Goal: Task Accomplishment & Management: Use online tool/utility

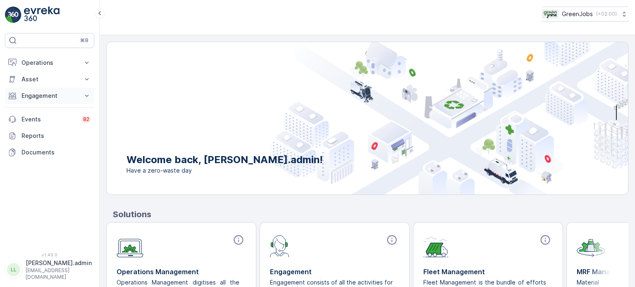
click at [53, 99] on p "Engagement" at bounding box center [49, 96] width 56 height 8
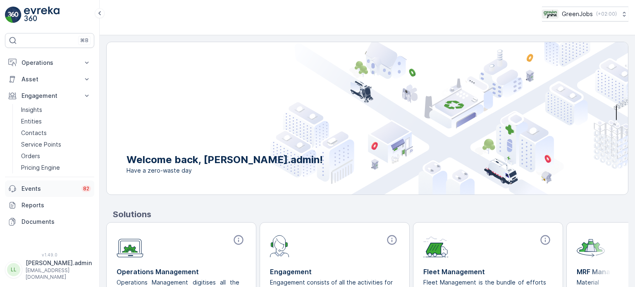
click at [32, 186] on p "Events" at bounding box center [48, 189] width 55 height 8
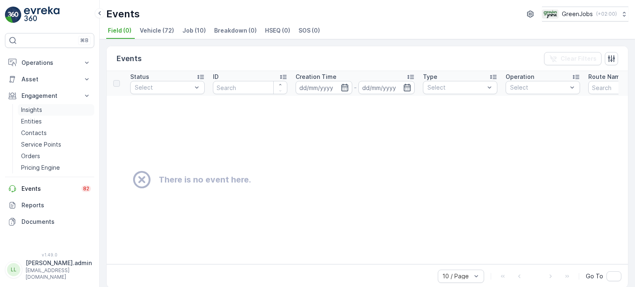
click at [32, 108] on p "Insights" at bounding box center [31, 110] width 21 height 8
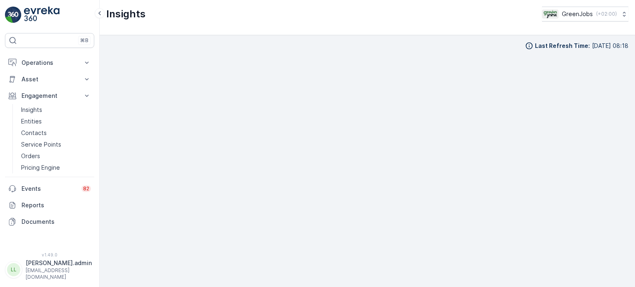
scroll to position [7, 0]
click at [40, 61] on p "Operations" at bounding box center [49, 63] width 56 height 8
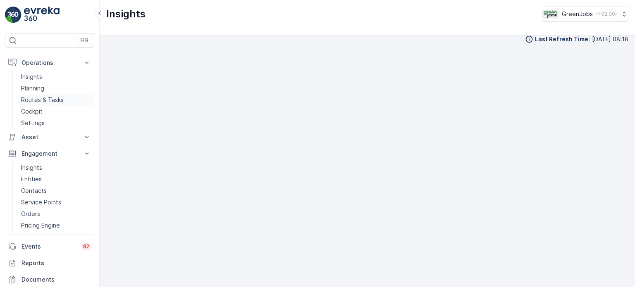
click at [48, 101] on p "Routes & Tasks" at bounding box center [42, 100] width 43 height 8
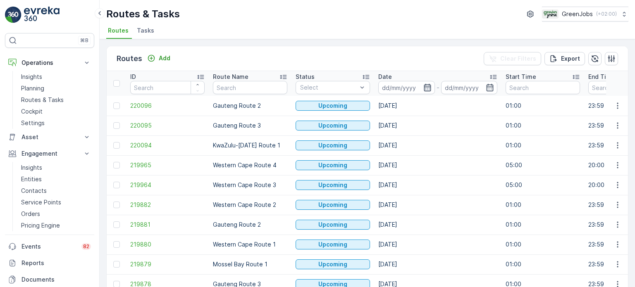
click at [428, 86] on icon "button" at bounding box center [427, 87] width 8 height 8
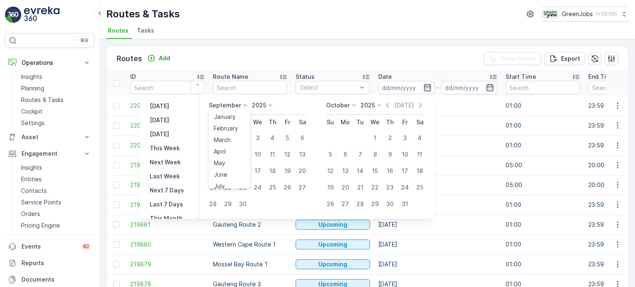
click at [241, 106] on icon at bounding box center [245, 105] width 8 height 8
click at [228, 151] on span "August" at bounding box center [223, 153] width 19 height 8
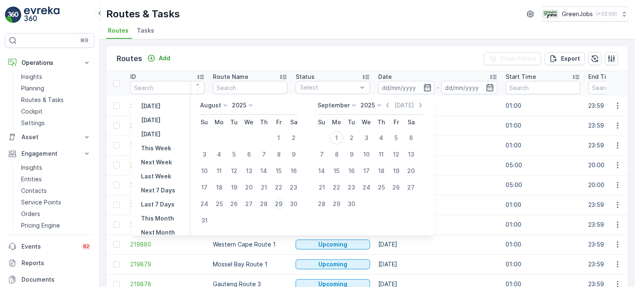
click at [282, 202] on div "29" at bounding box center [278, 203] width 13 height 13
type input "[DATE]"
click at [282, 202] on div "29" at bounding box center [278, 203] width 13 height 13
type input "[DATE]"
click at [282, 202] on div "29" at bounding box center [278, 203] width 13 height 13
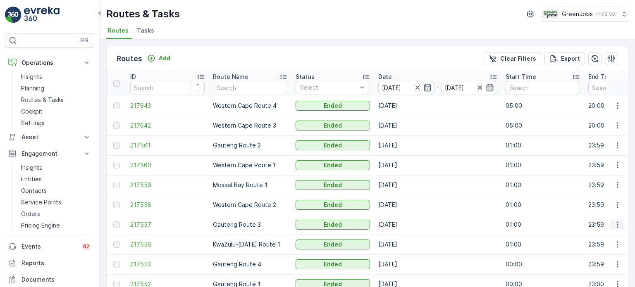
click at [618, 225] on icon "button" at bounding box center [617, 225] width 8 height 8
click at [591, 235] on span "See More Details" at bounding box center [598, 237] width 48 height 8
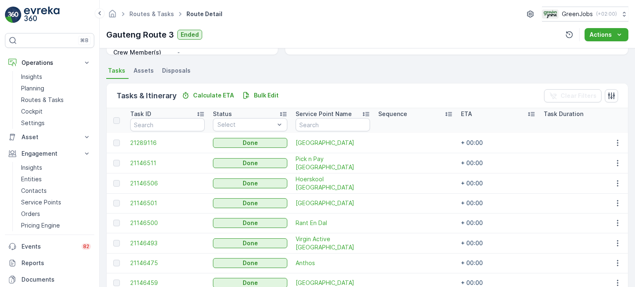
scroll to position [207, 0]
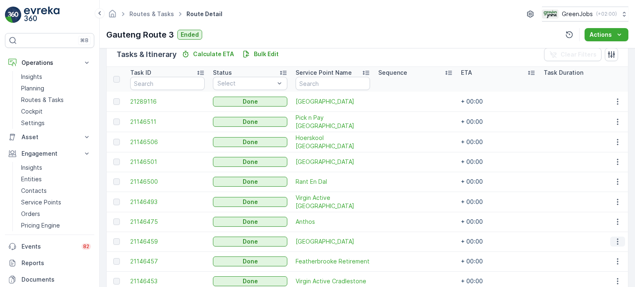
click at [616, 239] on icon "button" at bounding box center [617, 242] width 8 height 8
click at [599, 250] on span "See More Details" at bounding box center [607, 252] width 48 height 8
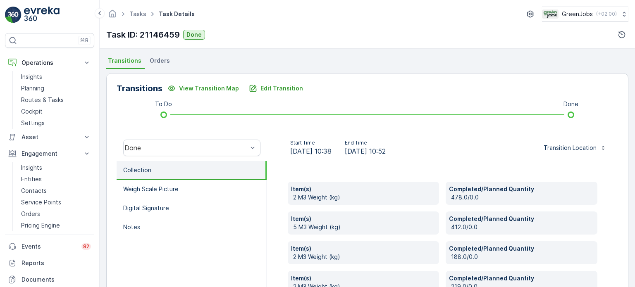
scroll to position [164, 0]
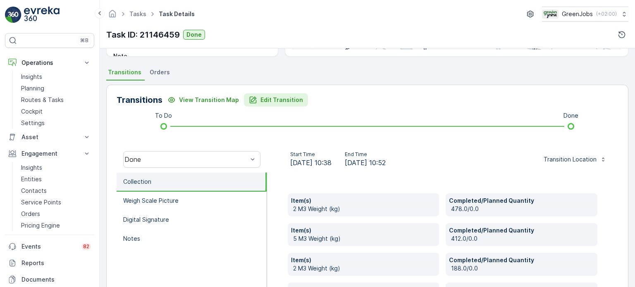
click at [277, 101] on p "Edit Transition" at bounding box center [281, 100] width 43 height 8
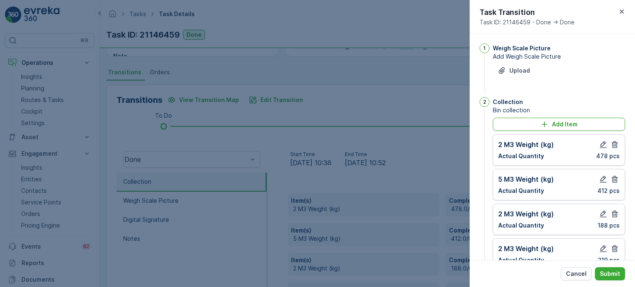
scroll to position [246, 0]
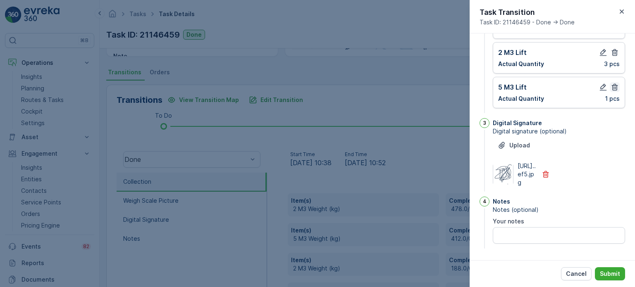
click at [613, 84] on icon "button" at bounding box center [614, 87] width 6 height 7
drag, startPoint x: 613, startPoint y: 69, endPoint x: 609, endPoint y: 56, distance: 13.5
click at [613, 84] on icon "button" at bounding box center [614, 87] width 6 height 7
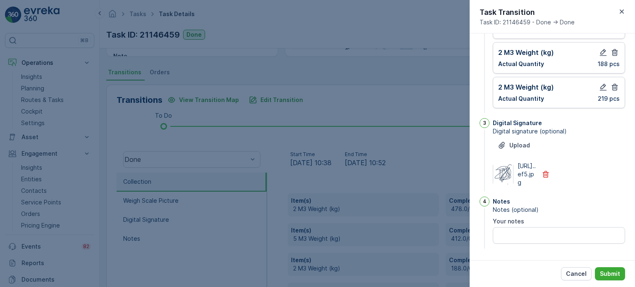
drag, startPoint x: 615, startPoint y: 71, endPoint x: 611, endPoint y: 62, distance: 9.1
click at [614, 83] on icon "button" at bounding box center [614, 87] width 8 height 8
click at [613, 83] on icon "button" at bounding box center [614, 87] width 8 height 8
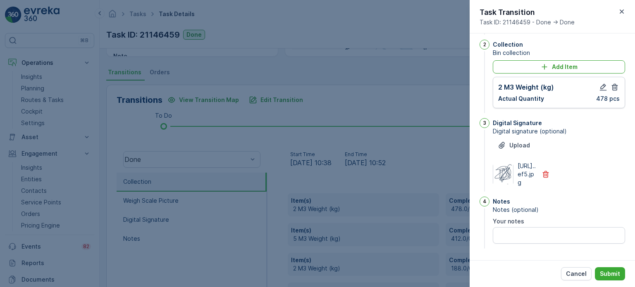
click at [613, 83] on icon "button" at bounding box center [614, 87] width 8 height 8
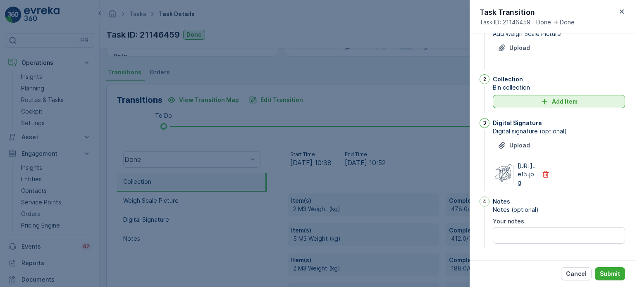
click at [557, 98] on p "Add Item" at bounding box center [565, 102] width 26 height 8
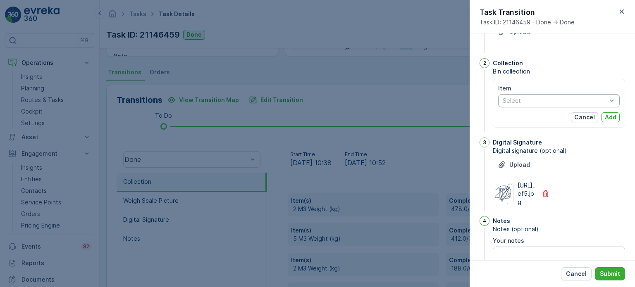
click at [526, 102] on div at bounding box center [555, 101] width 106 height 7
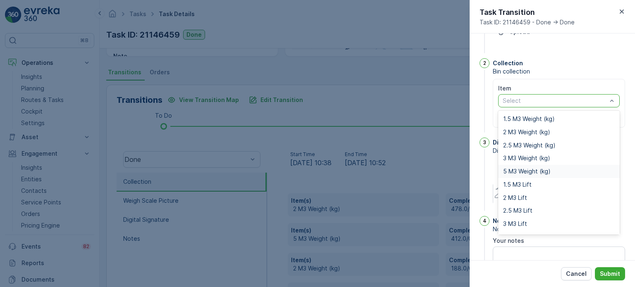
drag, startPoint x: 521, startPoint y: 171, endPoint x: 515, endPoint y: 143, distance: 28.4
click at [521, 170] on span "5 M3 Weight (kg)" at bounding box center [527, 171] width 48 height 7
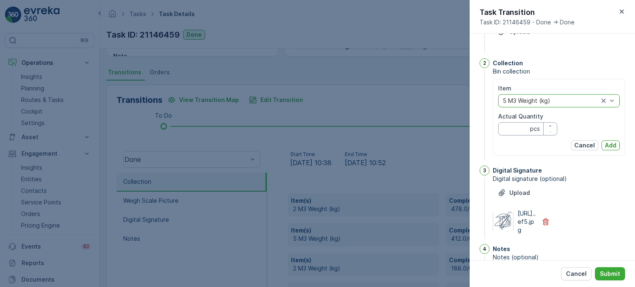
click at [508, 127] on Quantity "Actual Quantity" at bounding box center [527, 128] width 59 height 13
type Quantity "478"
click at [611, 142] on p "Add" at bounding box center [610, 145] width 12 height 8
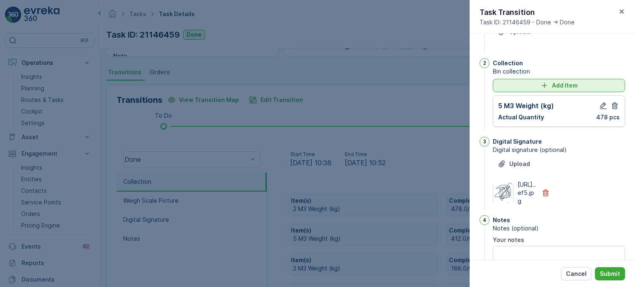
click at [520, 83] on div "Add Item" at bounding box center [558, 85] width 122 height 8
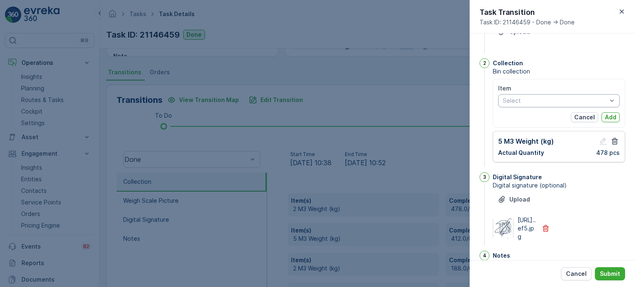
click at [519, 100] on div at bounding box center [555, 101] width 106 height 7
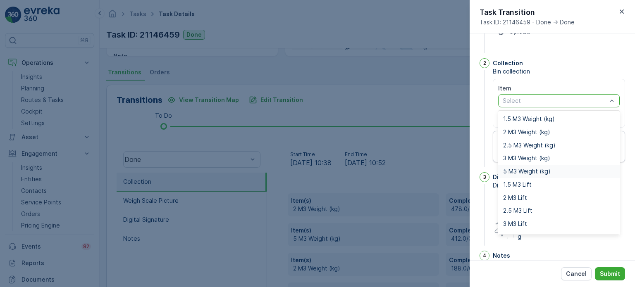
click at [516, 170] on span "5 M3 Weight (kg)" at bounding box center [527, 171] width 48 height 7
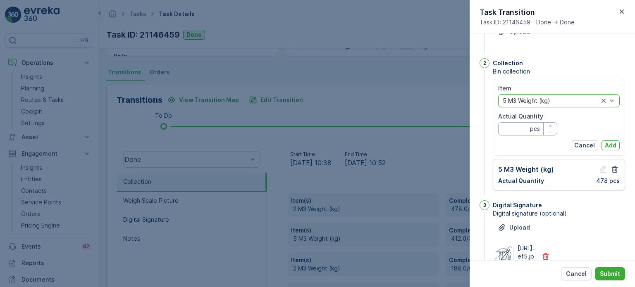
click at [515, 132] on Quantity "Actual Quantity" at bounding box center [527, 128] width 59 height 13
type Quantity "412"
click at [609, 143] on p "Add" at bounding box center [610, 145] width 12 height 8
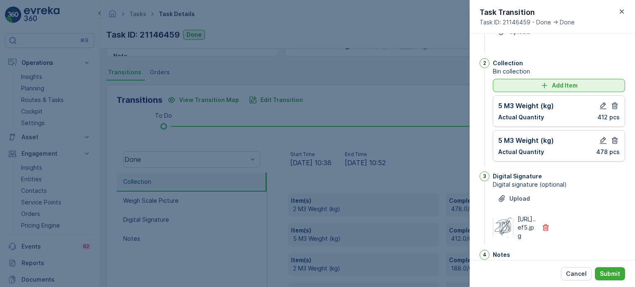
click at [526, 86] on div "Add Item" at bounding box center [558, 85] width 122 height 8
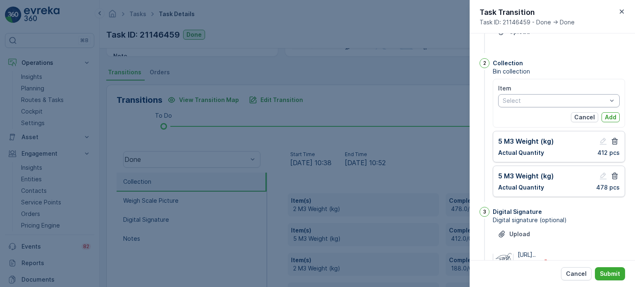
click at [522, 102] on div at bounding box center [555, 101] width 106 height 7
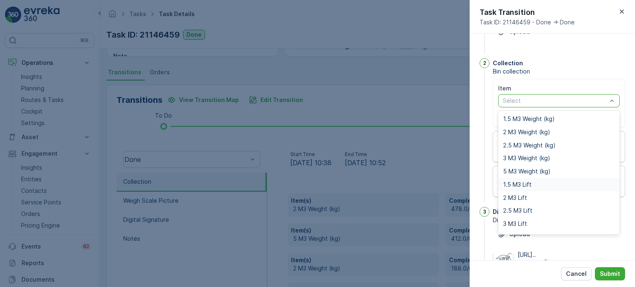
scroll to position [10, 0]
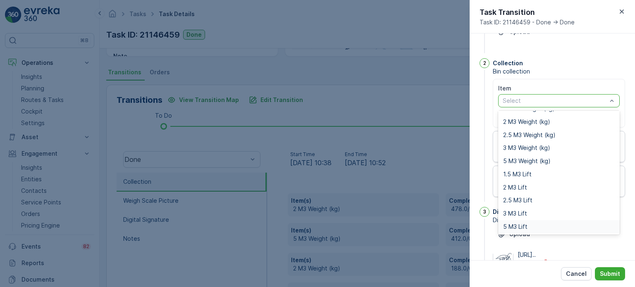
click at [507, 224] on span "5 M3 Lift" at bounding box center [515, 227] width 24 height 7
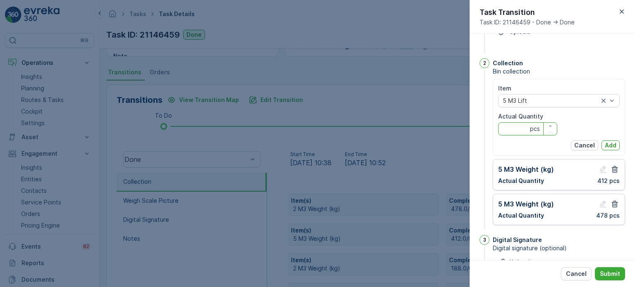
click at [499, 135] on Quantity "Actual Quantity" at bounding box center [527, 128] width 59 height 13
type Quantity "2"
click at [613, 144] on p "Add" at bounding box center [610, 145] width 12 height 8
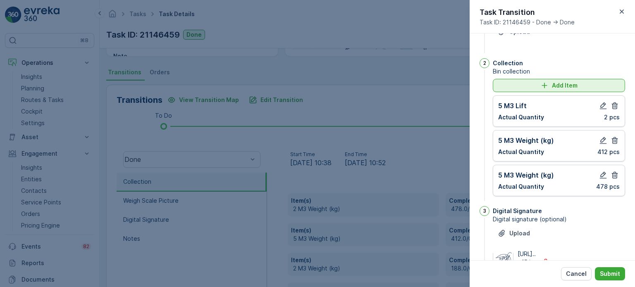
click at [546, 89] on icon "Add Item" at bounding box center [544, 85] width 8 height 8
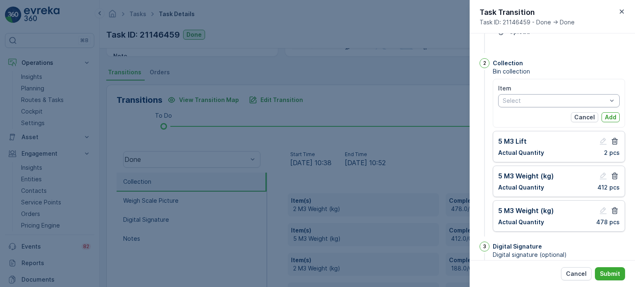
click at [540, 104] on div at bounding box center [555, 101] width 106 height 7
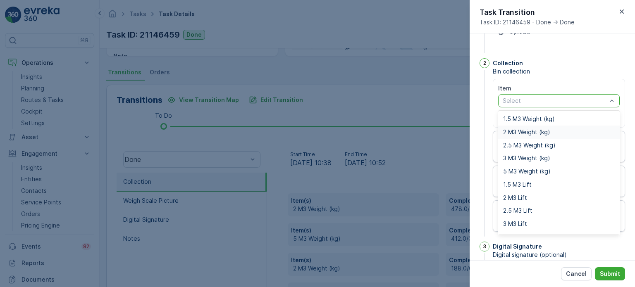
click at [521, 131] on span "2 M3 Weight (kg)" at bounding box center [526, 132] width 47 height 7
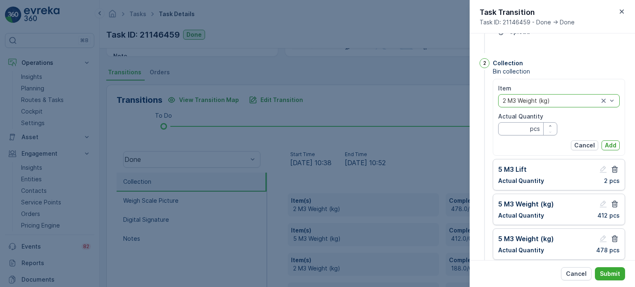
click at [515, 132] on Quantity "Actual Quantity" at bounding box center [527, 128] width 59 height 13
type Quantity "188"
click at [604, 145] on p "Add" at bounding box center [610, 145] width 12 height 8
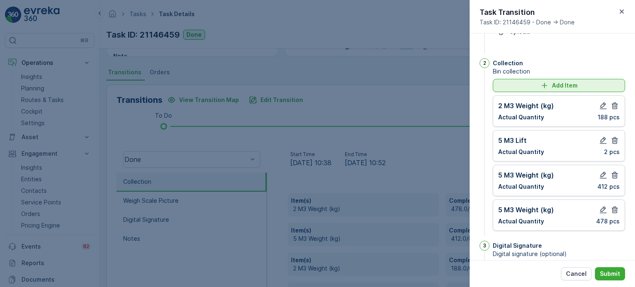
click at [526, 83] on div "Add Item" at bounding box center [558, 85] width 122 height 8
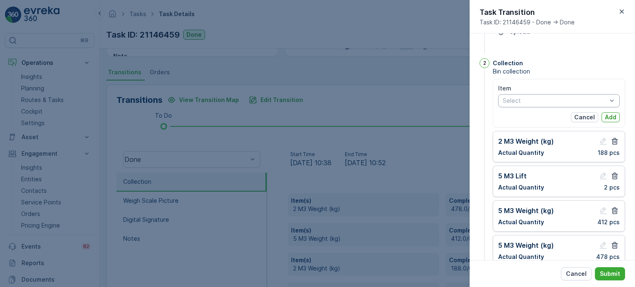
click at [524, 100] on div at bounding box center [555, 101] width 106 height 7
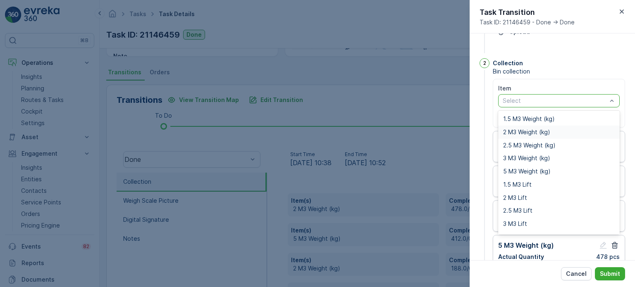
click at [524, 134] on span "2 M3 Weight (kg)" at bounding box center [526, 132] width 47 height 7
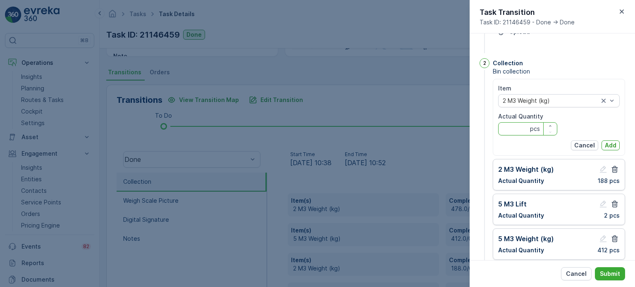
click at [509, 131] on Quantity "Actual Quantity" at bounding box center [527, 128] width 59 height 13
type Quantity "219"
click at [606, 141] on p "Add" at bounding box center [610, 145] width 12 height 8
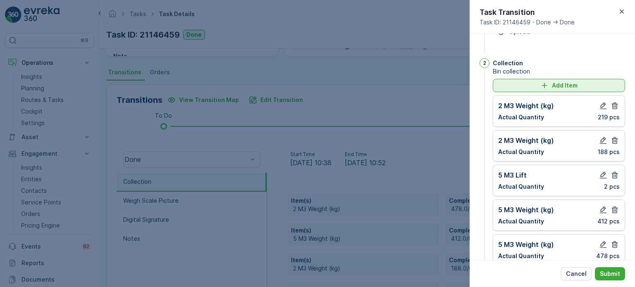
click at [525, 82] on div "Add Item" at bounding box center [558, 85] width 122 height 8
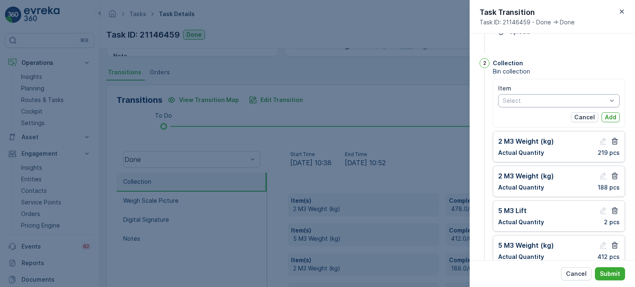
click at [513, 100] on div at bounding box center [555, 101] width 106 height 7
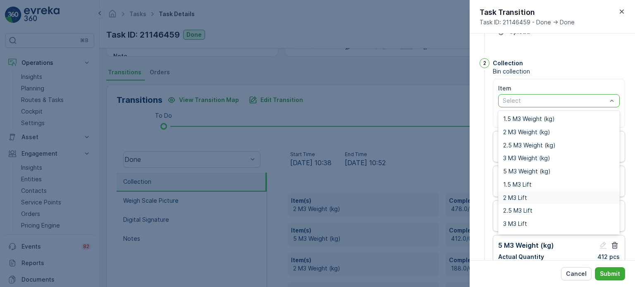
click at [519, 196] on span "2 M3 Lift" at bounding box center [515, 198] width 24 height 7
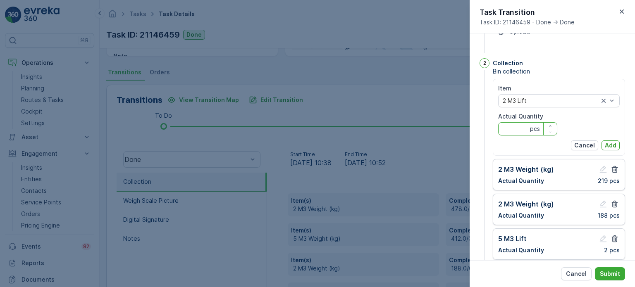
click at [515, 133] on Quantity "Actual Quantity" at bounding box center [527, 128] width 59 height 13
type Quantity "2"
click at [611, 144] on p "Add" at bounding box center [610, 145] width 12 height 8
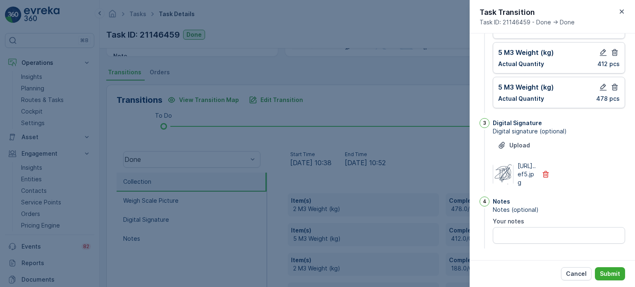
scroll to position [245, 0]
click at [616, 274] on p "Submit" at bounding box center [609, 274] width 20 height 8
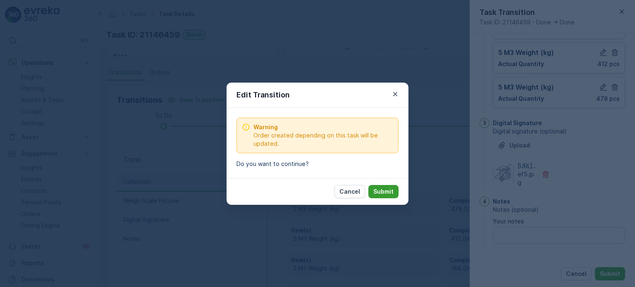
click at [383, 185] on button "Submit" at bounding box center [383, 191] width 30 height 13
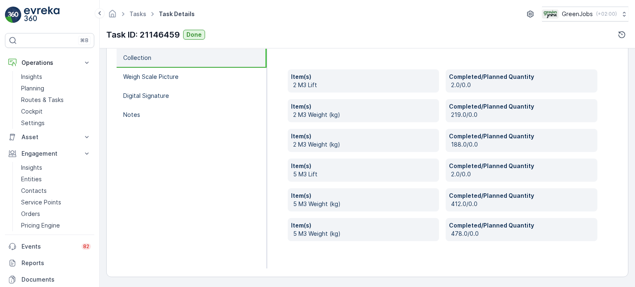
scroll to position [164, 0]
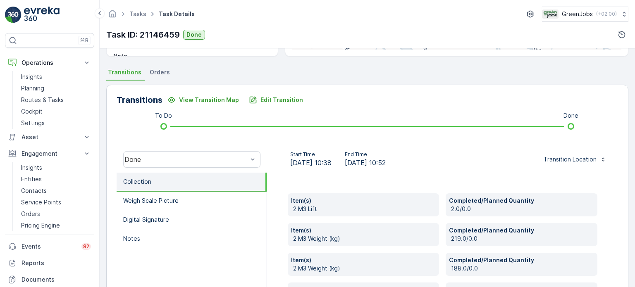
click at [156, 72] on span "Orders" at bounding box center [160, 72] width 20 height 8
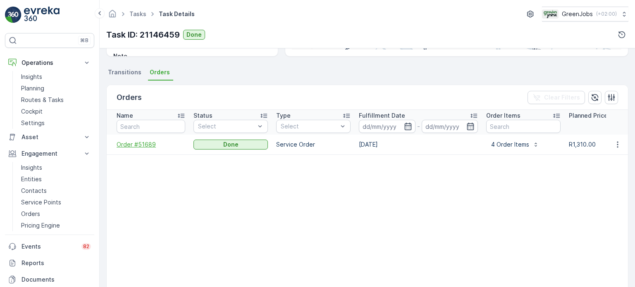
click at [132, 144] on span "Order #51689" at bounding box center [151, 144] width 69 height 8
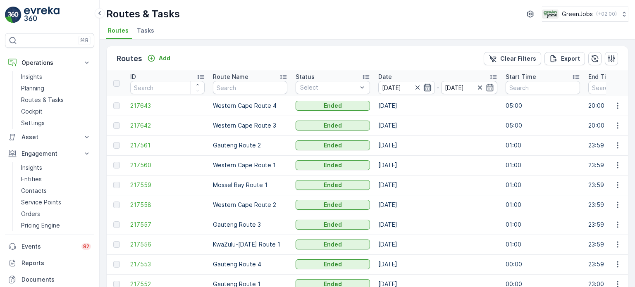
click at [428, 85] on icon "button" at bounding box center [427, 87] width 8 height 8
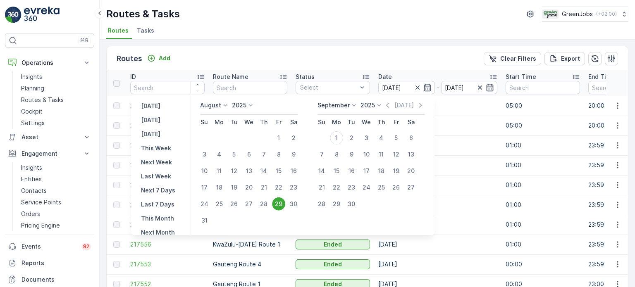
click at [281, 205] on div "29" at bounding box center [278, 203] width 13 height 13
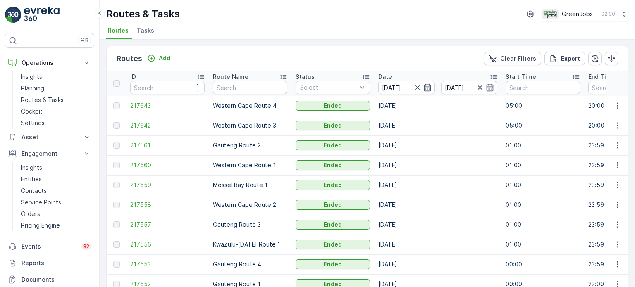
click at [281, 205] on td "Western Cape Route 2" at bounding box center [250, 205] width 83 height 20
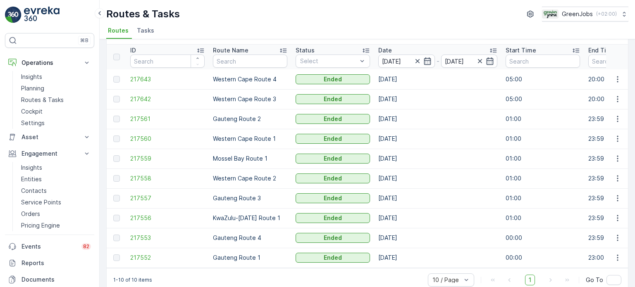
scroll to position [41, 0]
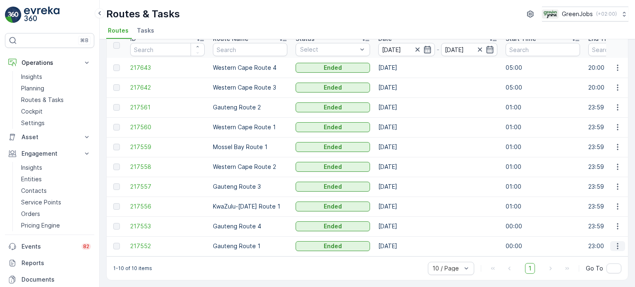
click at [616, 244] on icon "button" at bounding box center [617, 246] width 8 height 8
click at [588, 254] on span "See More Details" at bounding box center [598, 255] width 48 height 8
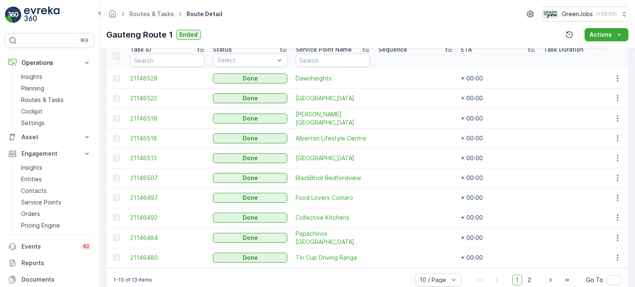
scroll to position [247, 0]
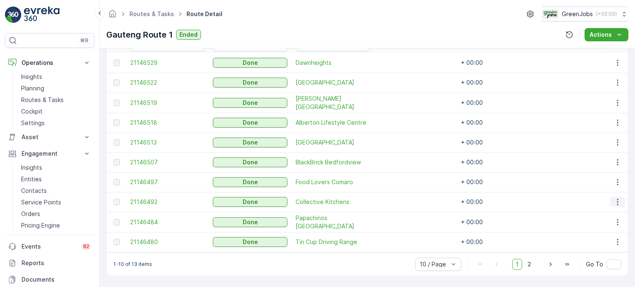
click at [613, 199] on icon "button" at bounding box center [617, 202] width 8 height 8
click at [610, 208] on span "See More Details" at bounding box center [607, 211] width 48 height 8
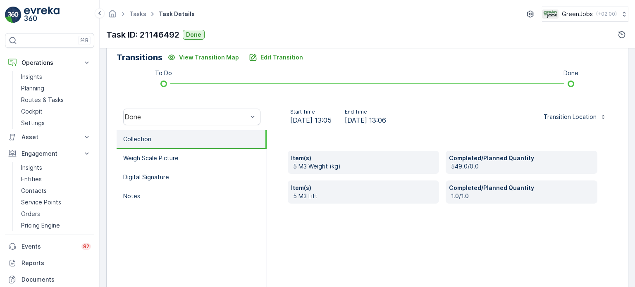
scroll to position [207, 0]
click at [272, 62] on button "Edit Transition" at bounding box center [276, 56] width 64 height 13
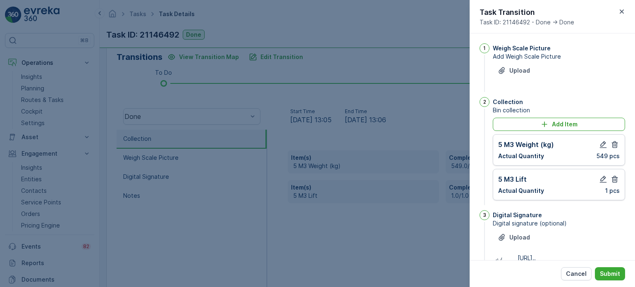
scroll to position [108, 0]
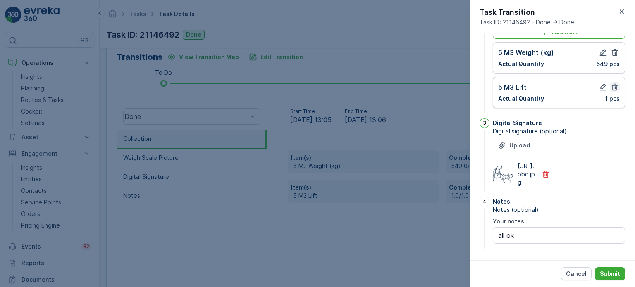
click at [612, 83] on icon "button" at bounding box center [614, 87] width 8 height 8
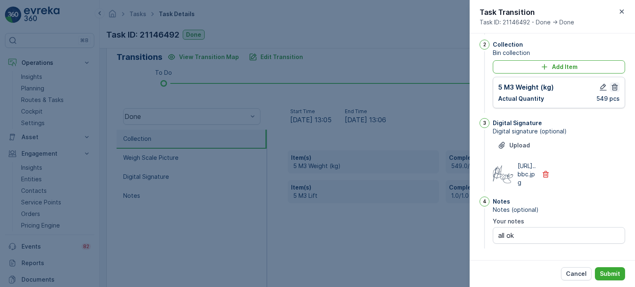
click at [612, 83] on icon "button" at bounding box center [614, 87] width 8 height 8
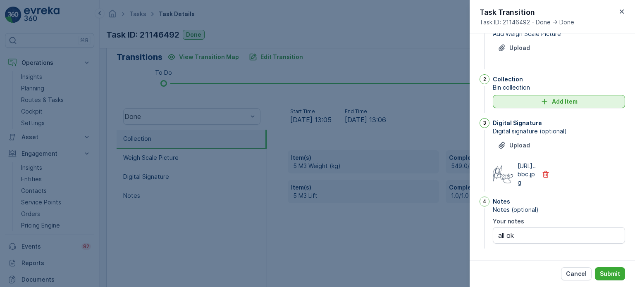
click at [533, 95] on button "Add Item" at bounding box center [558, 101] width 132 height 13
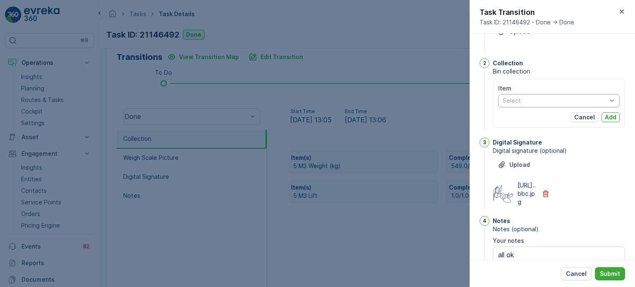
click at [537, 102] on div at bounding box center [555, 101] width 106 height 7
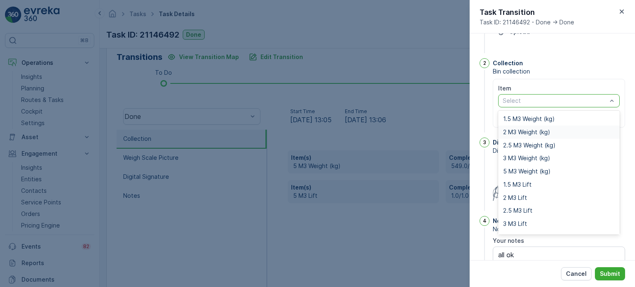
click at [526, 129] on span "2 M3 Weight (kg)" at bounding box center [526, 132] width 47 height 7
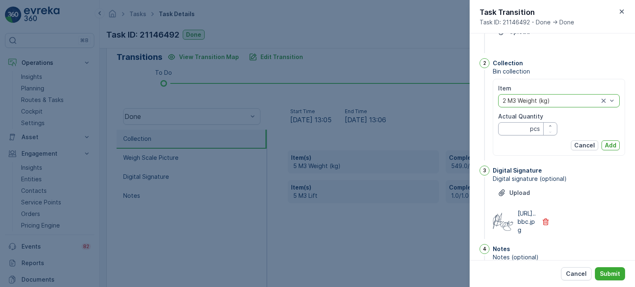
click at [512, 133] on Quantity "Actual Quantity" at bounding box center [527, 128] width 59 height 13
type Quantity "549"
click at [614, 144] on p "Add" at bounding box center [610, 145] width 12 height 8
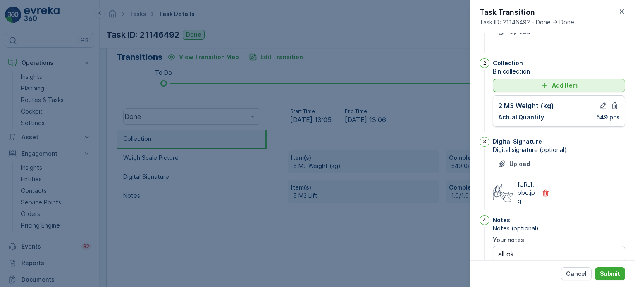
click at [533, 90] on button "Add Item" at bounding box center [558, 85] width 132 height 13
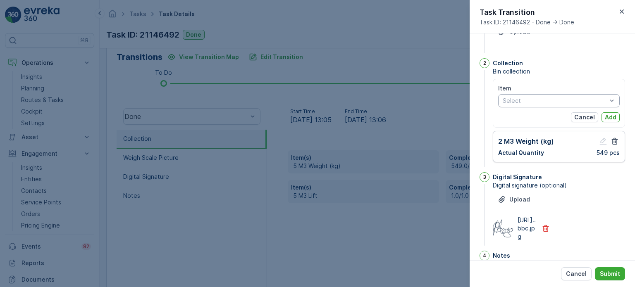
click at [517, 105] on div "Select" at bounding box center [558, 100] width 121 height 13
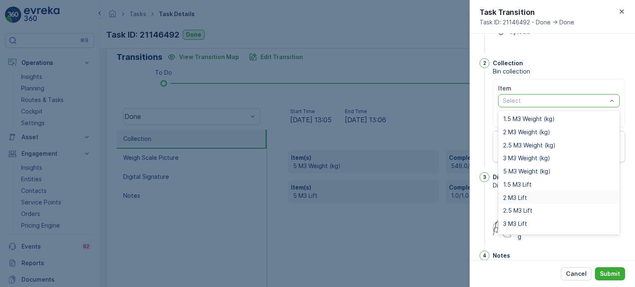
click at [515, 199] on span "2 M3 Lift" at bounding box center [515, 198] width 24 height 7
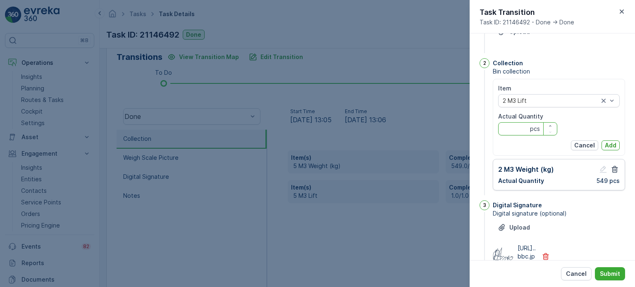
click at [512, 128] on Quantity "Actual Quantity" at bounding box center [527, 128] width 59 height 13
type Quantity "1"
click at [608, 145] on p "Add" at bounding box center [610, 145] width 12 height 8
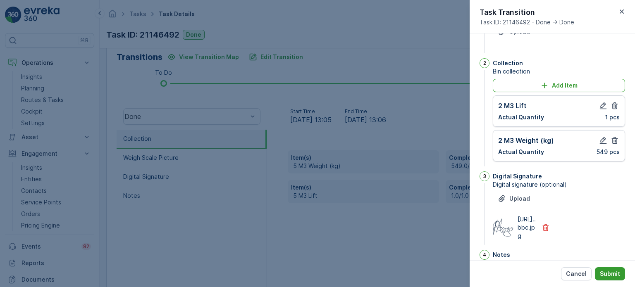
click at [611, 273] on p "Submit" at bounding box center [609, 274] width 20 height 8
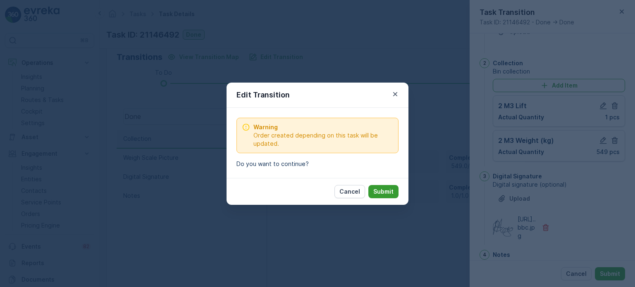
click at [387, 191] on p "Submit" at bounding box center [383, 192] width 20 height 8
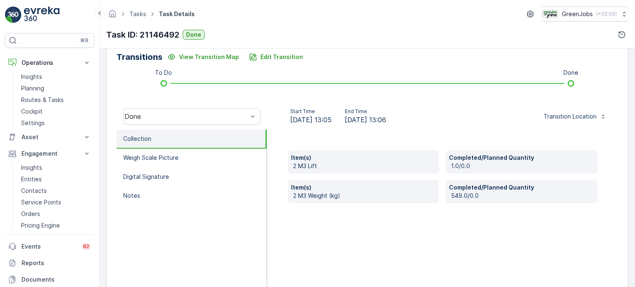
scroll to position [124, 0]
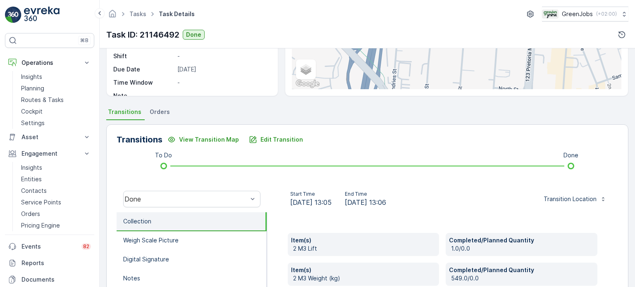
click at [151, 112] on span "Orders" at bounding box center [160, 112] width 20 height 8
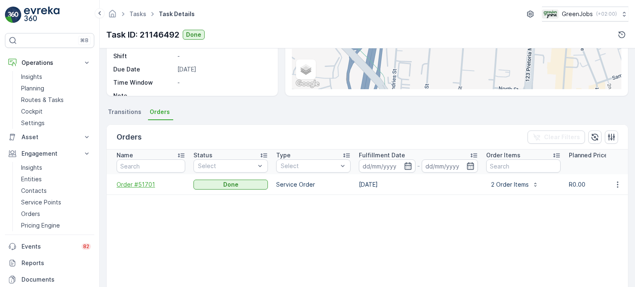
click at [133, 181] on span "Order #51701" at bounding box center [151, 185] width 69 height 8
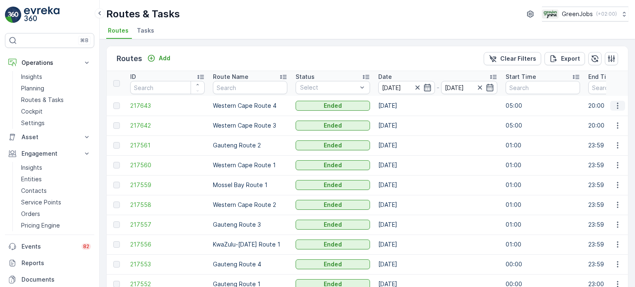
drag, startPoint x: 618, startPoint y: 103, endPoint x: 616, endPoint y: 107, distance: 5.2
click at [618, 103] on icon "button" at bounding box center [617, 106] width 8 height 8
click at [580, 117] on span "See More Details" at bounding box center [598, 117] width 48 height 8
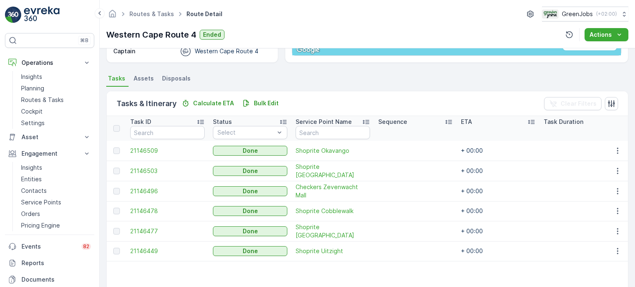
scroll to position [207, 0]
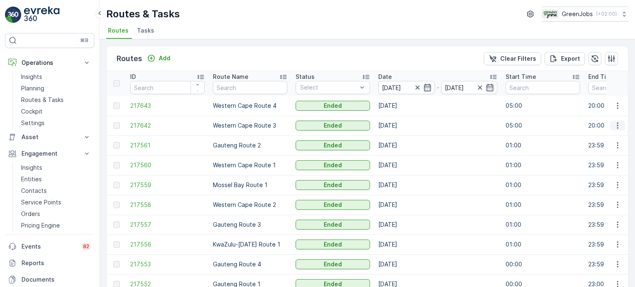
click at [618, 123] on icon "button" at bounding box center [617, 125] width 8 height 8
click at [592, 132] on div "See More Details" at bounding box center [603, 138] width 64 height 12
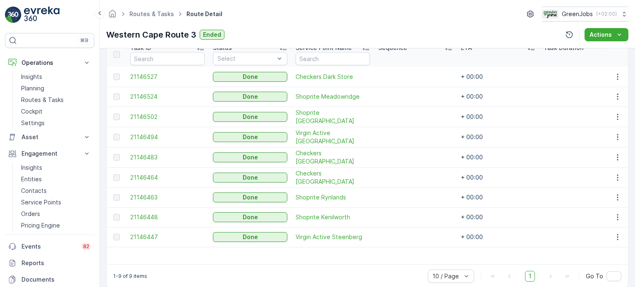
scroll to position [245, 0]
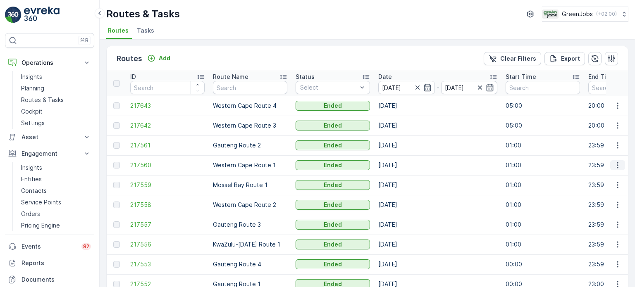
click at [618, 163] on icon "button" at bounding box center [617, 165] width 8 height 8
click at [589, 176] on span "See More Details" at bounding box center [598, 177] width 48 height 8
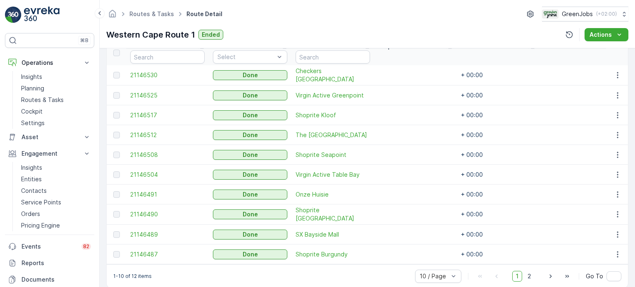
scroll to position [247, 0]
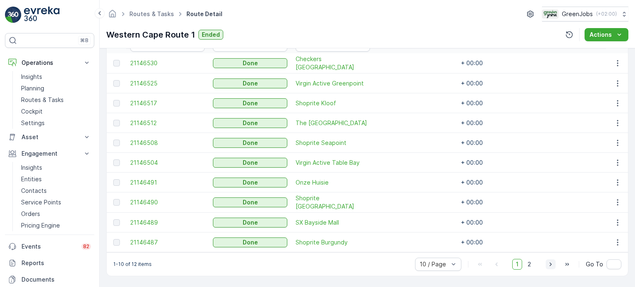
click at [549, 264] on icon "button" at bounding box center [550, 264] width 8 height 8
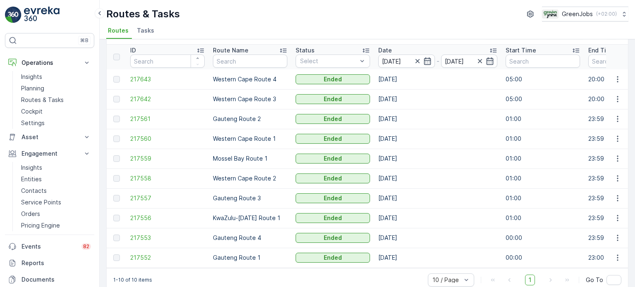
scroll to position [41, 0]
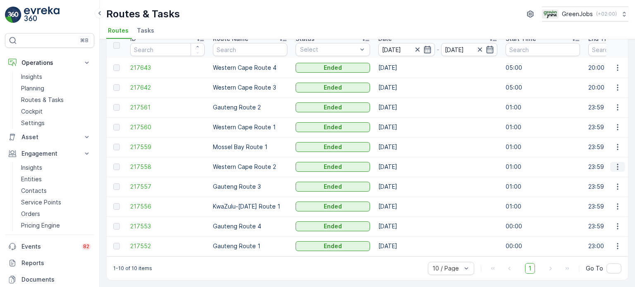
click at [620, 162] on button "button" at bounding box center [617, 167] width 15 height 10
click at [595, 178] on span "See More Details" at bounding box center [598, 175] width 48 height 8
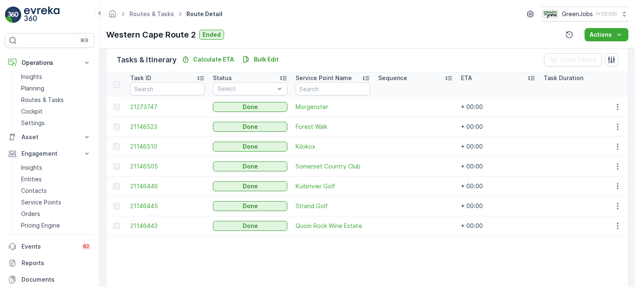
scroll to position [207, 0]
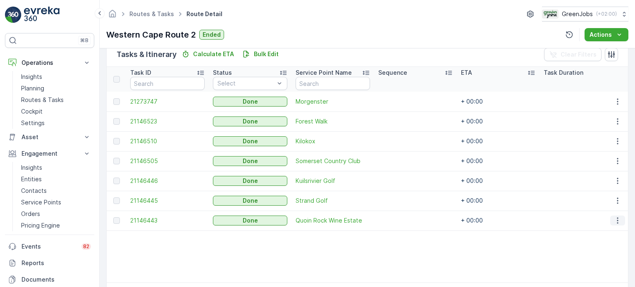
click at [614, 219] on icon "button" at bounding box center [617, 220] width 8 height 8
click at [602, 231] on span "See More Details" at bounding box center [607, 232] width 48 height 8
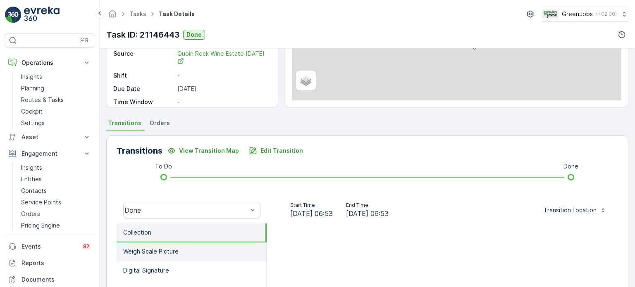
scroll to position [124, 0]
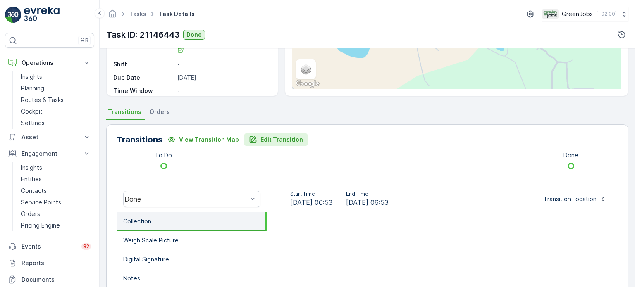
click at [274, 142] on p "Edit Transition" at bounding box center [281, 140] width 43 height 8
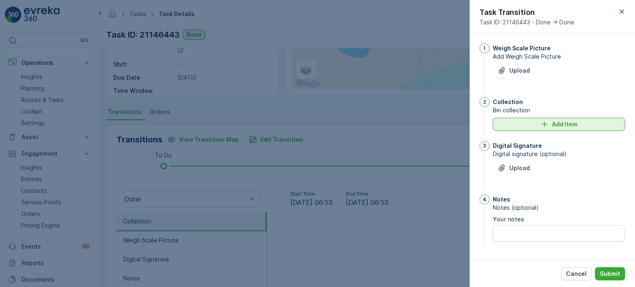
click at [530, 120] on div "Add Item" at bounding box center [558, 124] width 122 height 8
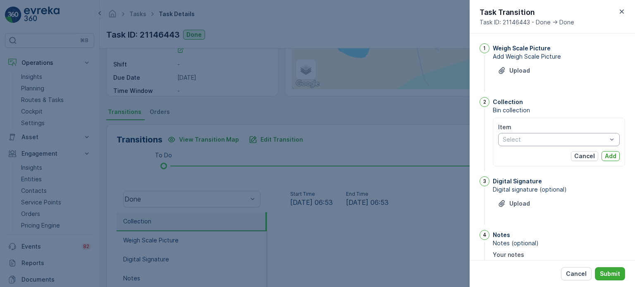
click at [521, 140] on div at bounding box center [555, 139] width 106 height 7
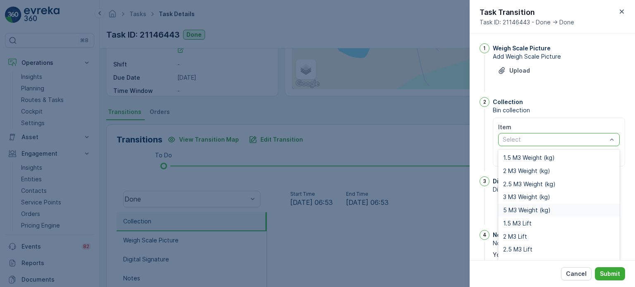
click at [519, 209] on span "5 M3 Weight (kg)" at bounding box center [527, 210] width 48 height 7
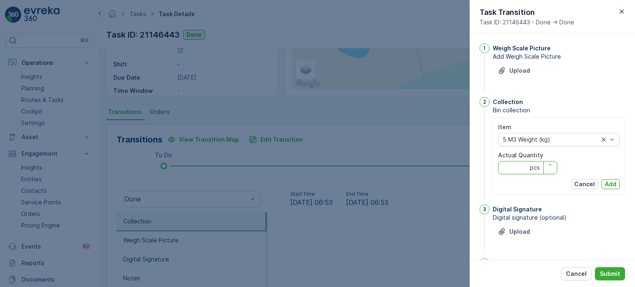
click at [512, 169] on Quantity "Actual Quantity" at bounding box center [527, 167] width 59 height 13
type Quantity "310"
click at [609, 181] on p "Add" at bounding box center [610, 184] width 12 height 8
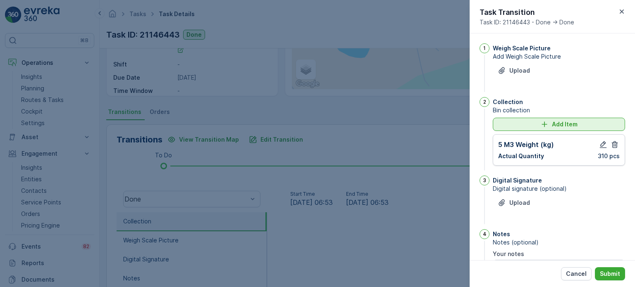
click at [542, 125] on icon "Add Item" at bounding box center [544, 124] width 8 height 8
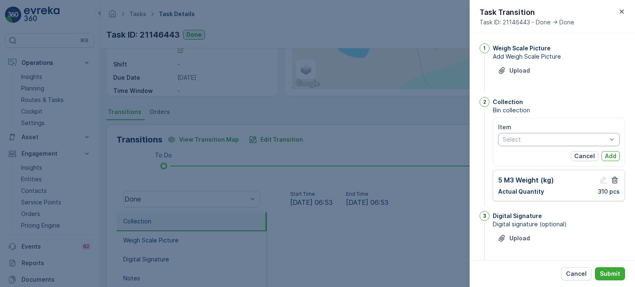
click at [538, 140] on div at bounding box center [555, 139] width 106 height 7
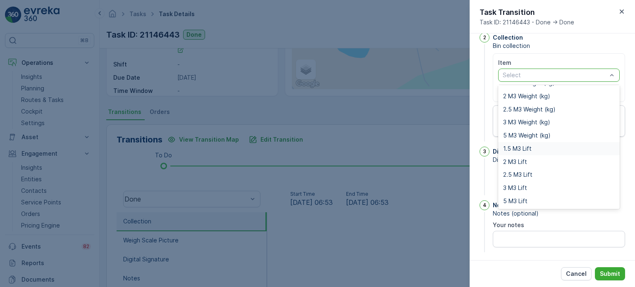
scroll to position [67, 0]
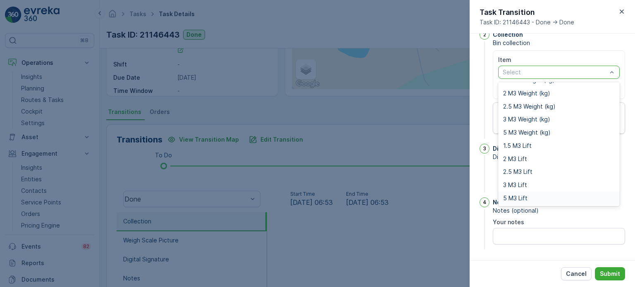
click at [521, 197] on span "5 M3 Lift" at bounding box center [515, 198] width 24 height 7
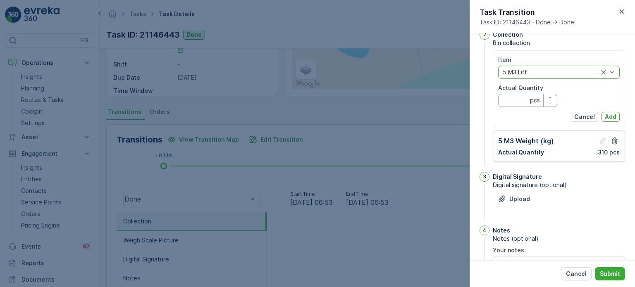
click at [510, 102] on Quantity "Actual Quantity" at bounding box center [527, 100] width 59 height 13
type Quantity "1"
drag, startPoint x: 610, startPoint y: 115, endPoint x: 621, endPoint y: 136, distance: 23.7
click at [610, 116] on p "Add" at bounding box center [610, 117] width 12 height 8
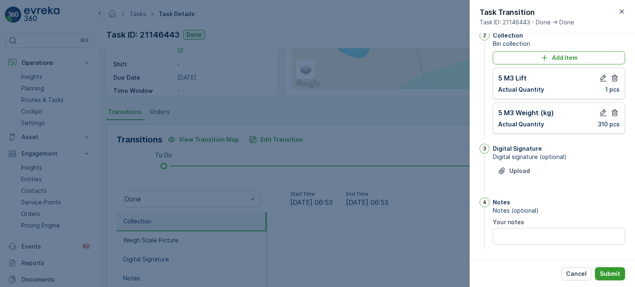
click at [618, 270] on p "Submit" at bounding box center [609, 274] width 20 height 8
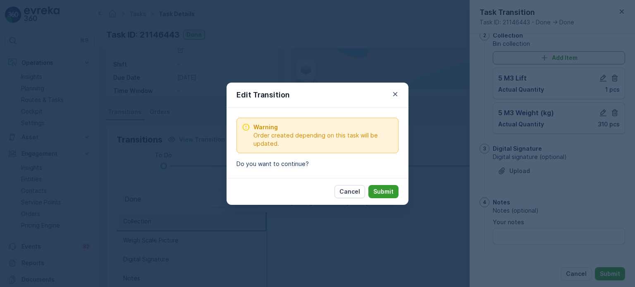
click at [394, 187] on button "Submit" at bounding box center [383, 191] width 30 height 13
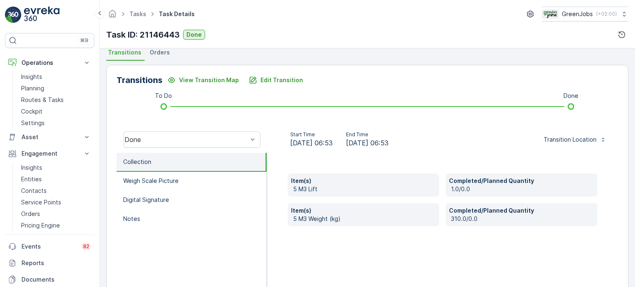
scroll to position [165, 0]
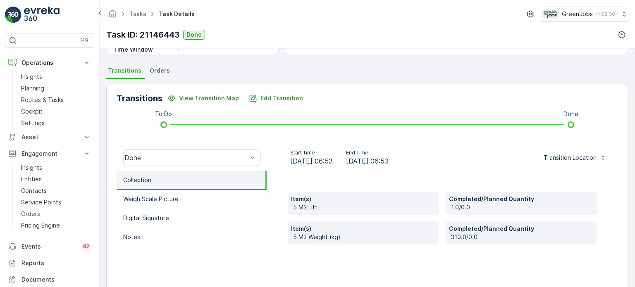
click at [150, 71] on span "Orders" at bounding box center [160, 71] width 20 height 8
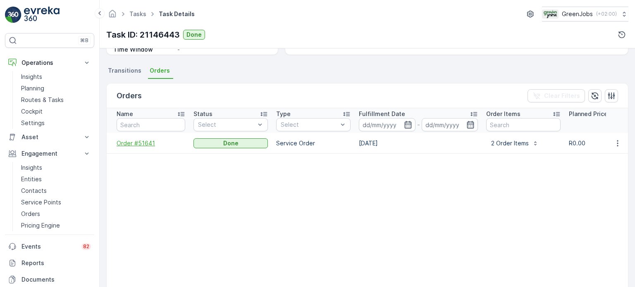
click at [131, 140] on span "Order #51641" at bounding box center [151, 143] width 69 height 8
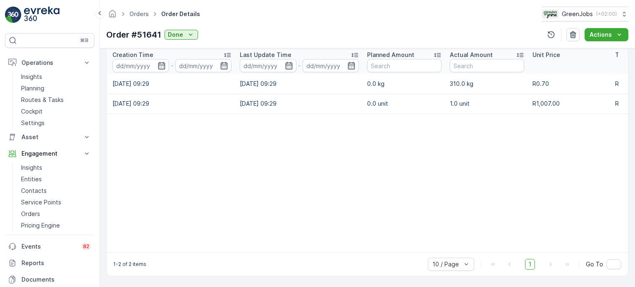
scroll to position [0, 158]
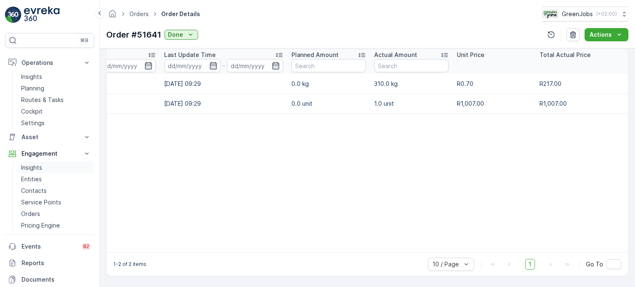
click at [30, 164] on p "Insights" at bounding box center [31, 168] width 21 height 8
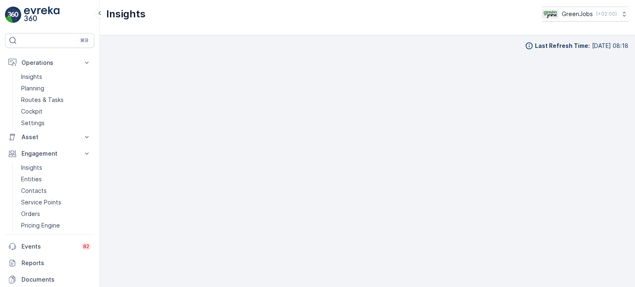
scroll to position [7, 0]
